Goal: Communication & Community: Answer question/provide support

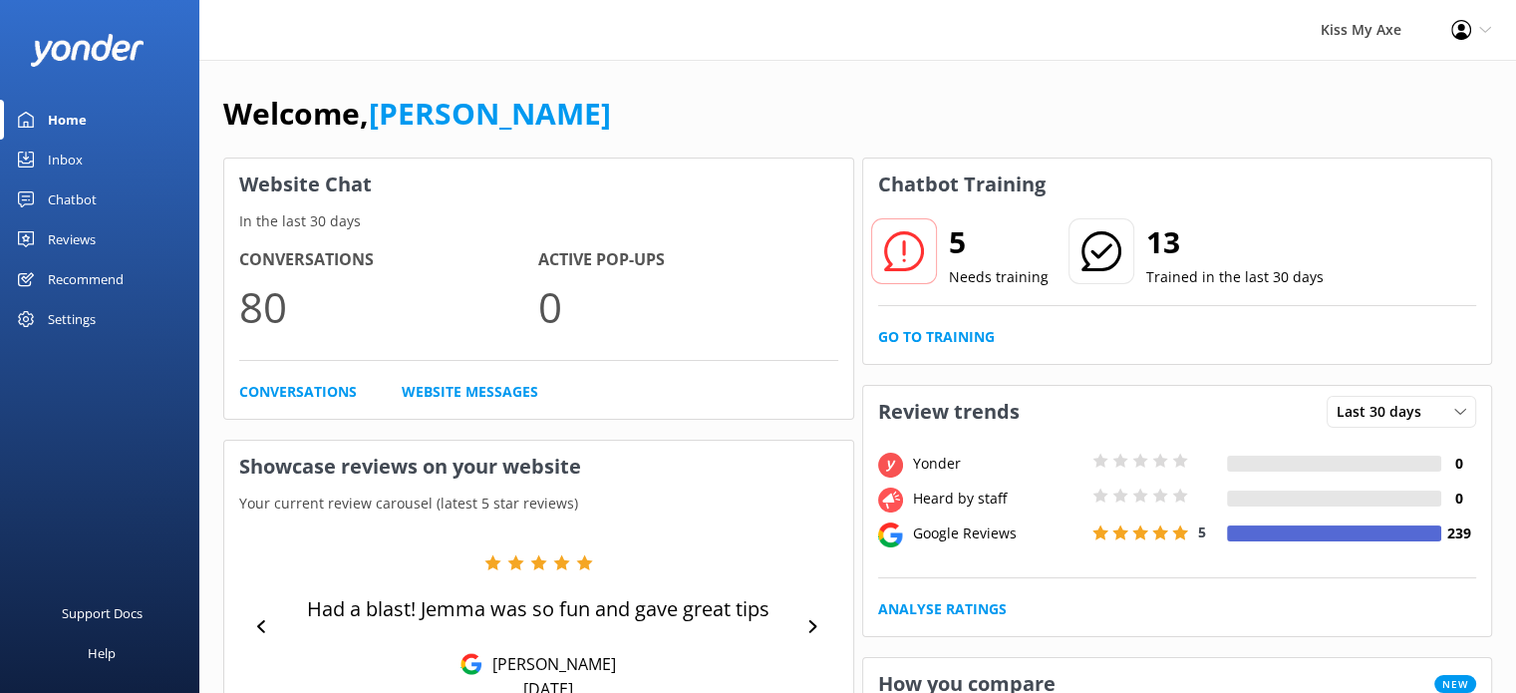
click at [86, 172] on link "Inbox" at bounding box center [99, 160] width 199 height 40
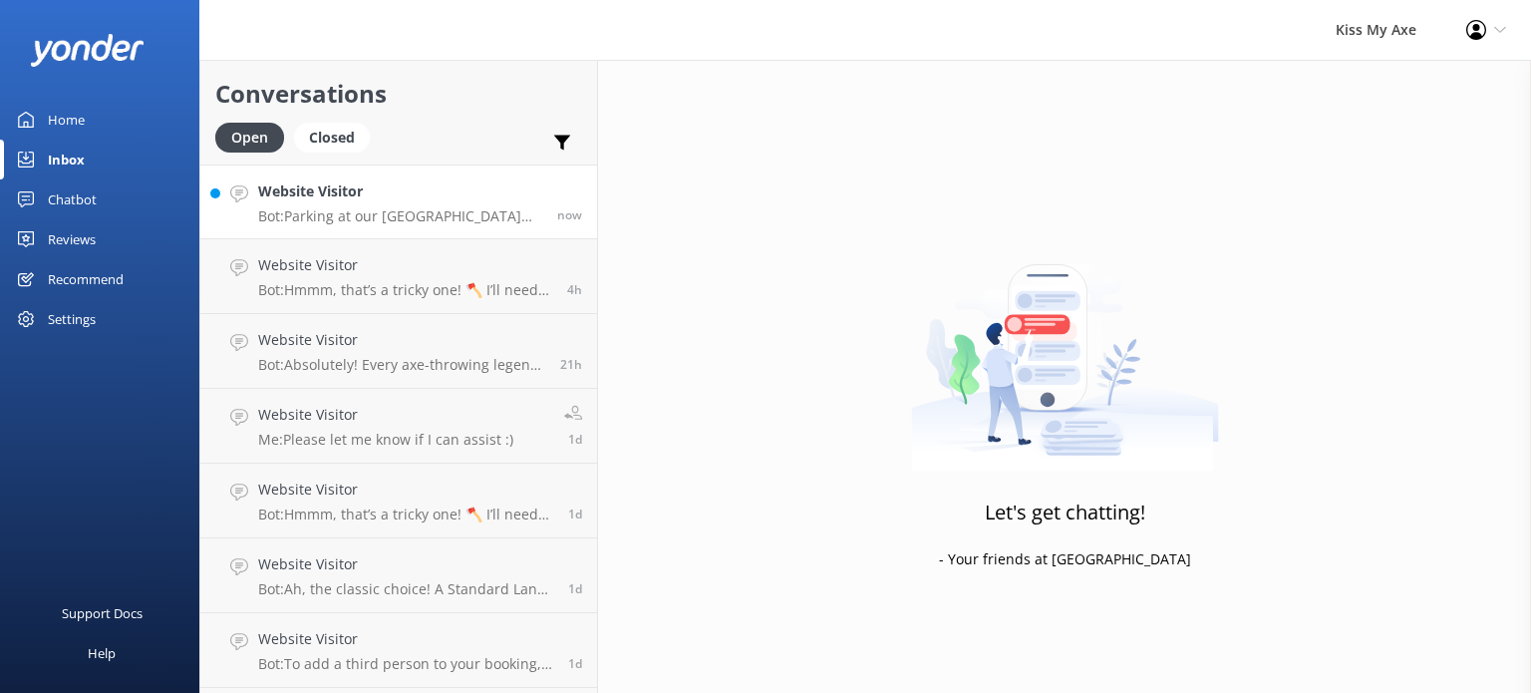
click at [346, 202] on div "Website Visitor Bot: Parking at our [GEOGRAPHIC_DATA] venue is a bit of an adve…" at bounding box center [400, 201] width 284 height 43
